Goal: Task Accomplishment & Management: Manage account settings

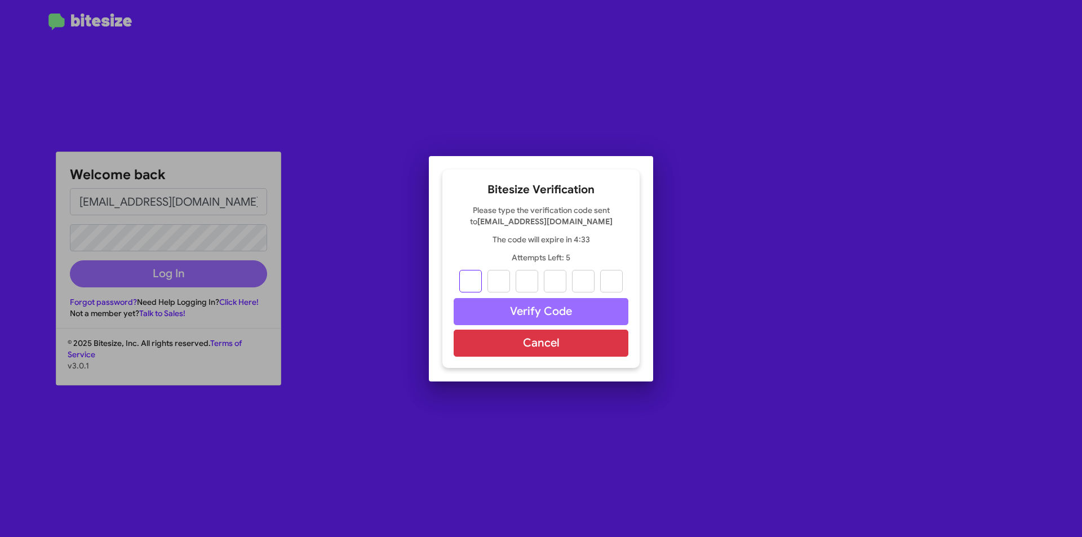
click at [466, 283] on input "text" at bounding box center [470, 281] width 23 height 23
type input "1"
type input "7"
type input "1"
type input "4"
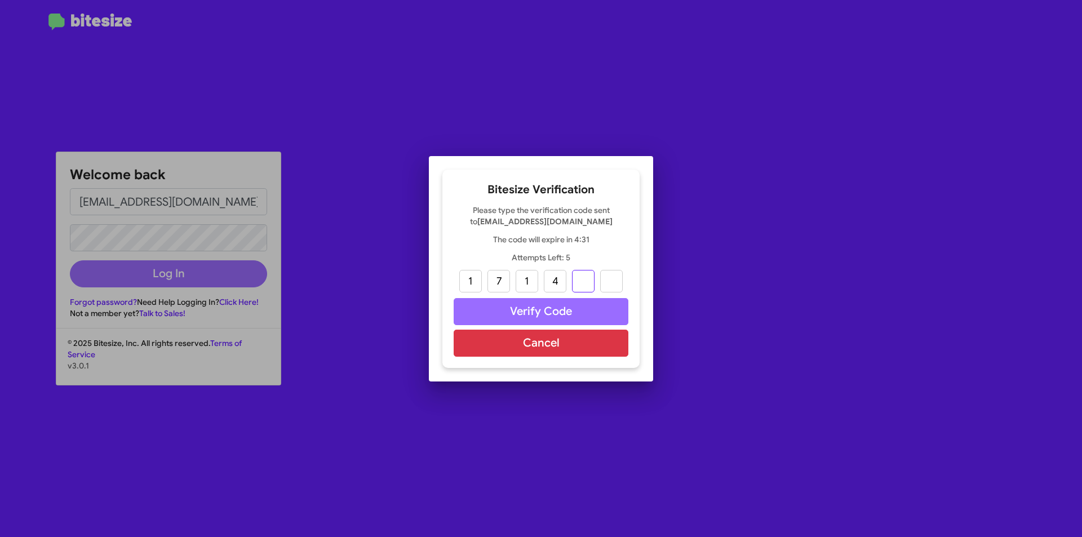
type input "6"
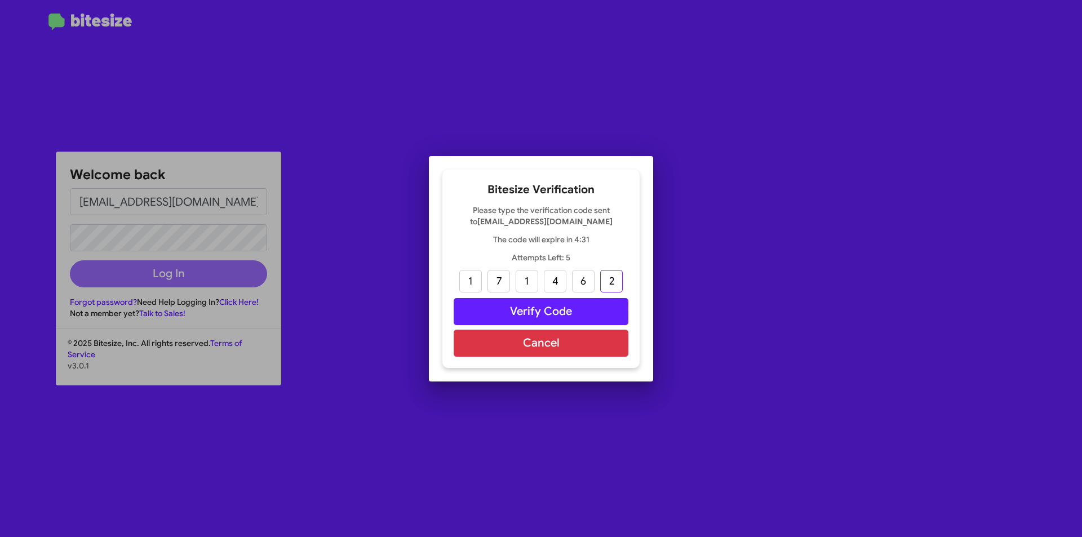
type input "2"
click at [503, 301] on button "Verify Code" at bounding box center [541, 311] width 175 height 27
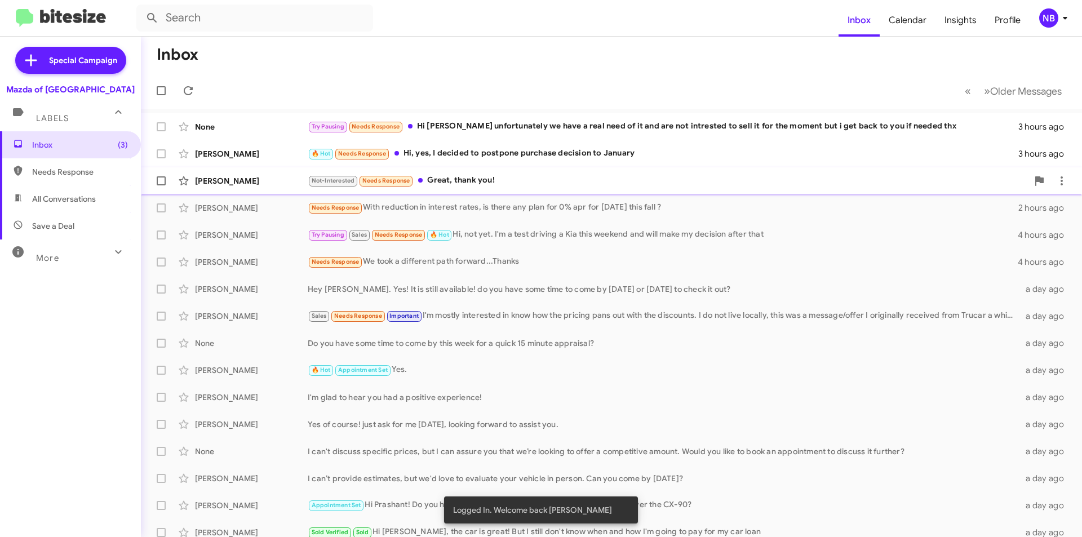
click at [499, 180] on div "Not-Interested Needs Response Great, thank you!" at bounding box center [668, 180] width 720 height 13
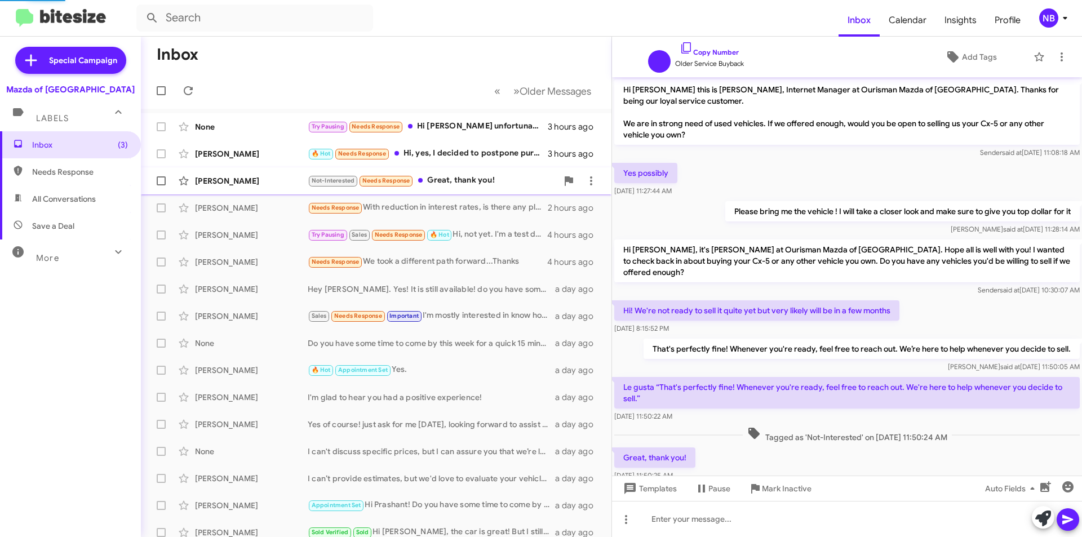
scroll to position [22, 0]
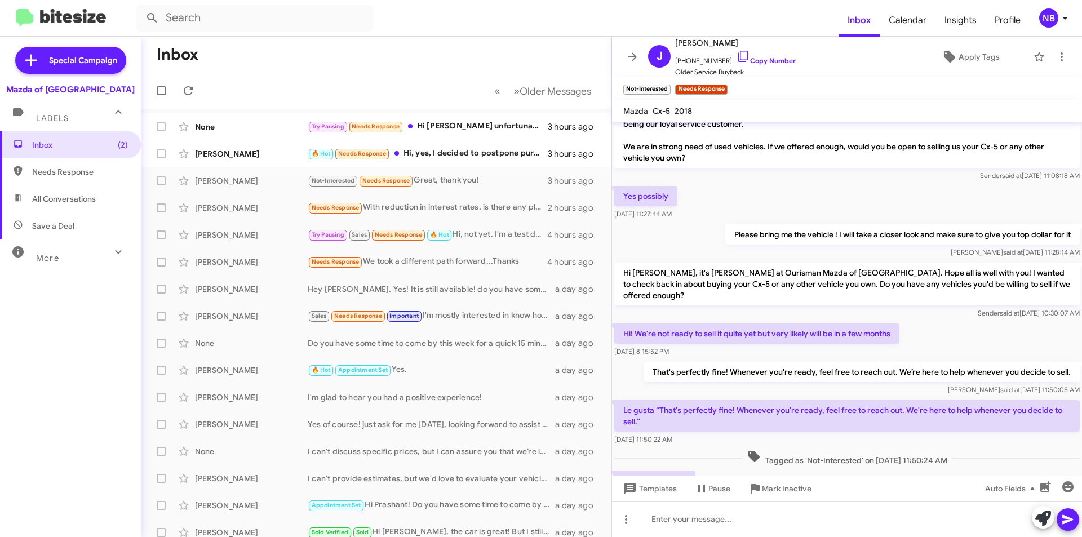
drag, startPoint x: 671, startPoint y: 323, endPoint x: 826, endPoint y: 363, distance: 160.6
click at [825, 354] on div "Hi [PERSON_NAME] this is [PERSON_NAME], Internet Manager at Ourisman Mazda of […" at bounding box center [847, 303] width 470 height 406
click at [796, 384] on div "[PERSON_NAME] said at [DATE] 11:50:05 AM" at bounding box center [861, 389] width 436 height 11
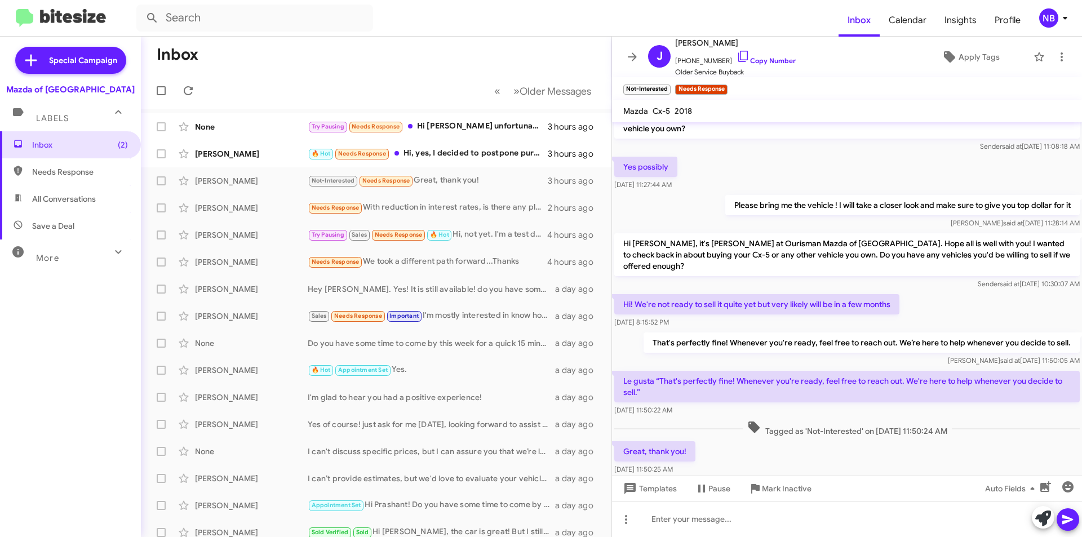
scroll to position [67, 0]
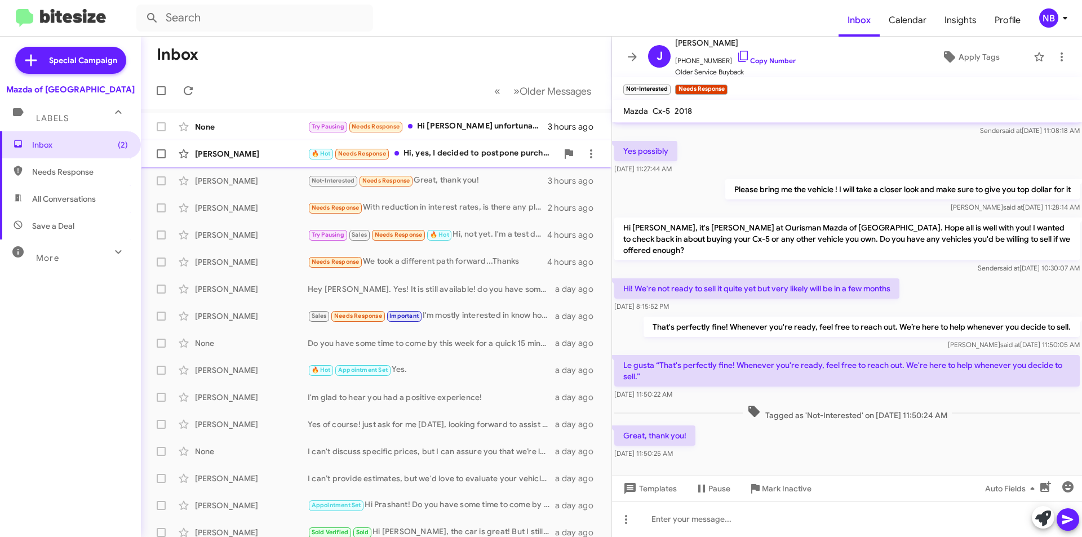
click at [480, 152] on div "🔥 Hot Needs Response Hi, yes, I decided to postpone purchase decision to January" at bounding box center [433, 153] width 250 height 13
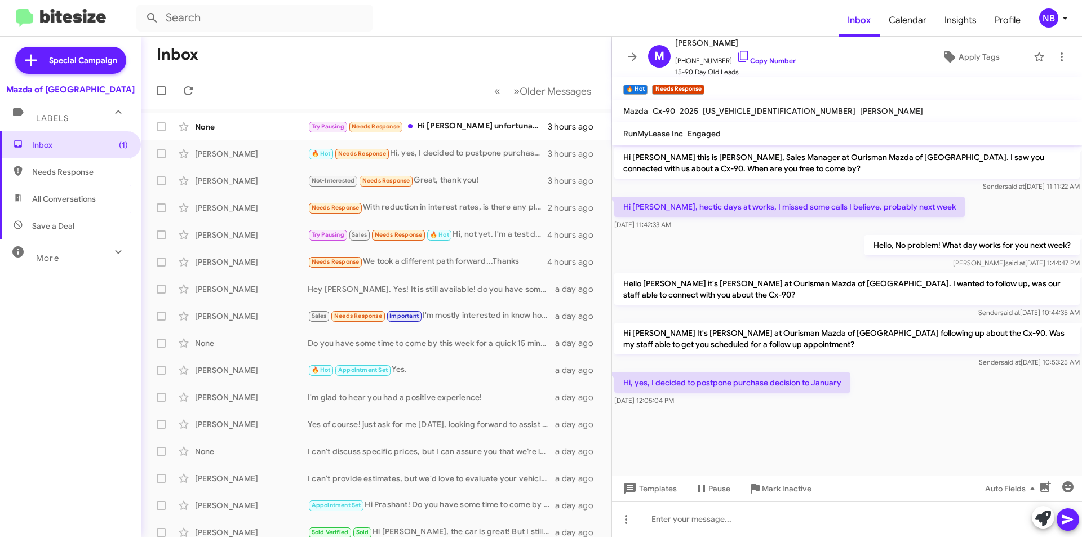
drag, startPoint x: 657, startPoint y: 325, endPoint x: 851, endPoint y: 390, distance: 204.5
click at [851, 390] on div "Hi [PERSON_NAME] this is [PERSON_NAME], Sales Manager at Ourisman Mazda of [GEO…" at bounding box center [847, 277] width 470 height 264
click at [857, 381] on div "Hi, yes, I decided to postpone purchase decision to January [DATE] 12:05:04 PM" at bounding box center [847, 389] width 470 height 38
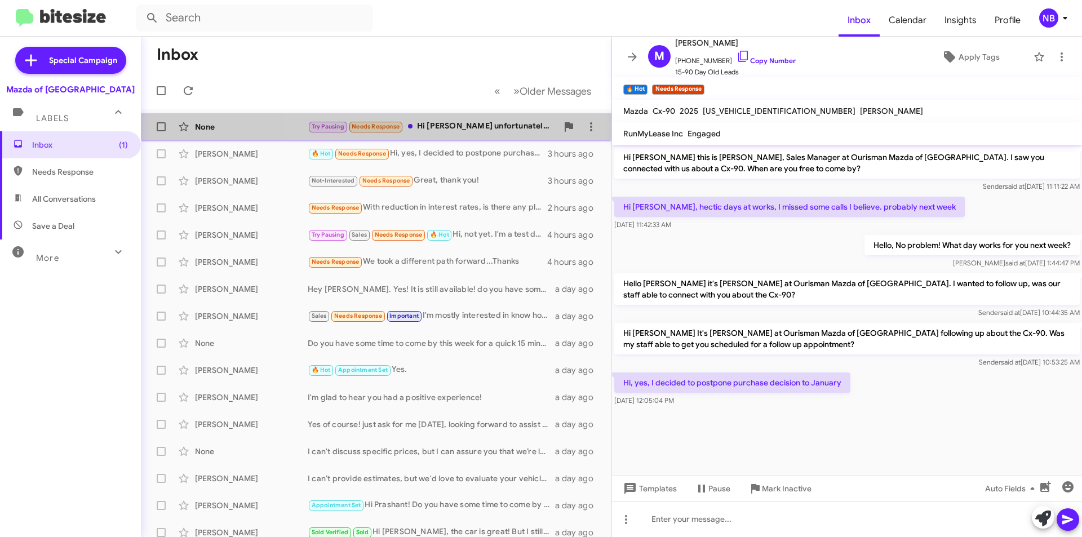
click at [446, 126] on div "Try Pausing Needs Response Hi [PERSON_NAME] unfortunately we have a real need o…" at bounding box center [433, 126] width 250 height 13
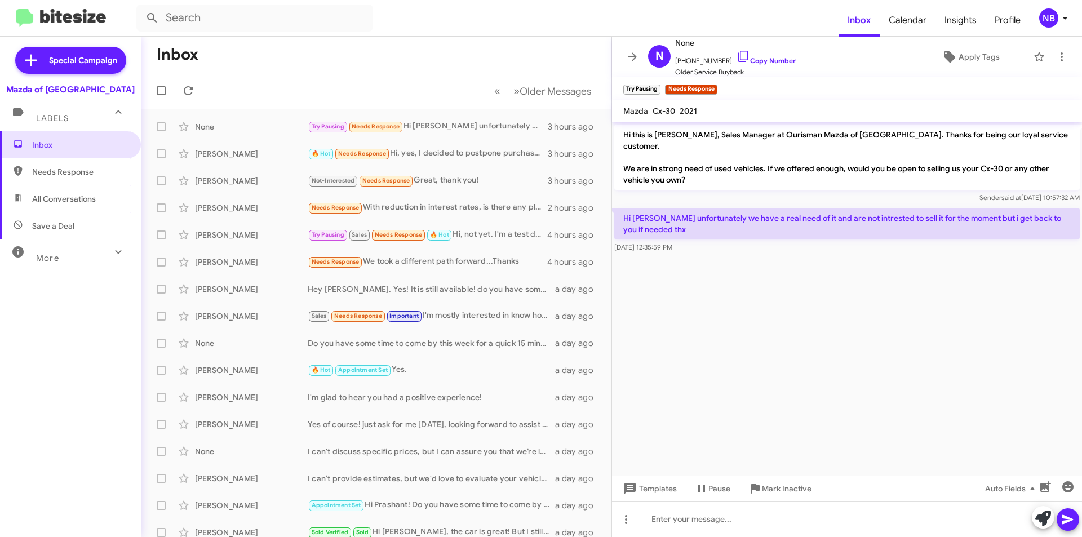
drag, startPoint x: 688, startPoint y: 135, endPoint x: 788, endPoint y: 174, distance: 106.5
click at [788, 174] on p "Hi this is [PERSON_NAME], Sales Manager at Ourisman Mazda of [GEOGRAPHIC_DATA].…" at bounding box center [846, 157] width 465 height 65
click at [754, 211] on p "Hi [PERSON_NAME] unfortunately we have a real need of it and are not intrested …" at bounding box center [846, 224] width 465 height 32
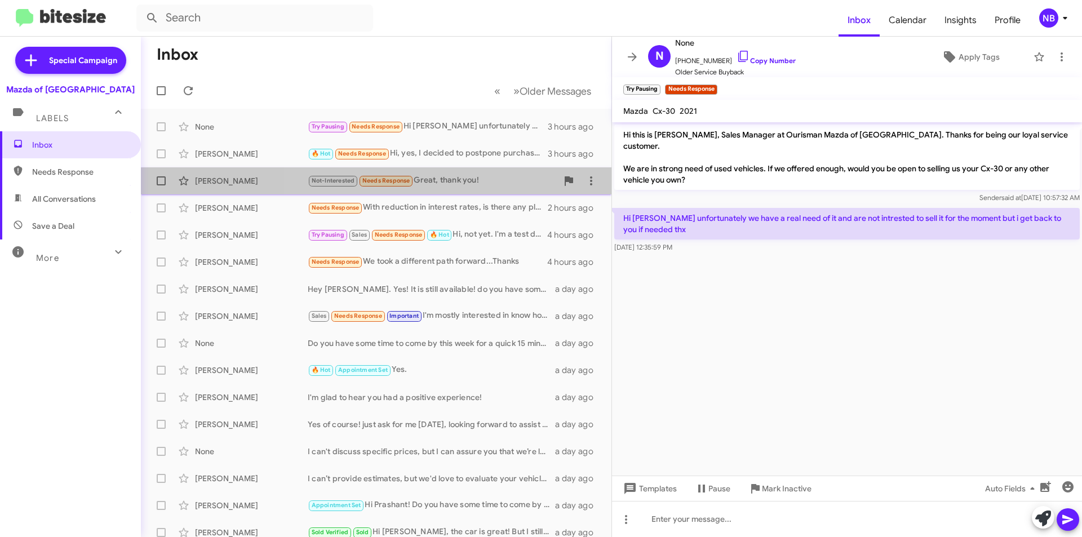
click at [493, 188] on div "[PERSON_NAME] Not-Interested Needs Response Great, thank you! 3 hours ago" at bounding box center [376, 181] width 452 height 23
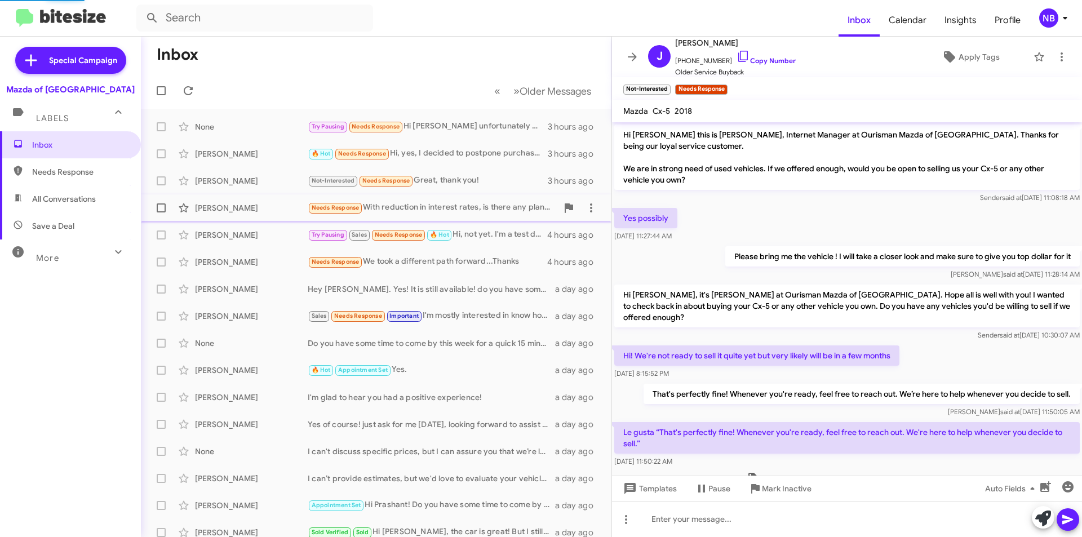
scroll to position [67, 0]
